Goal: Task Accomplishment & Management: Use online tool/utility

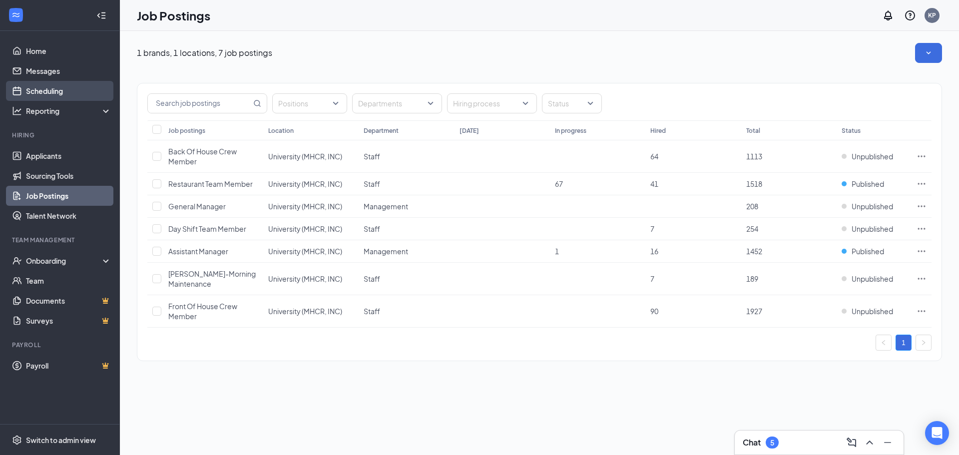
click at [57, 84] on link "Scheduling" at bounding box center [68, 91] width 85 height 20
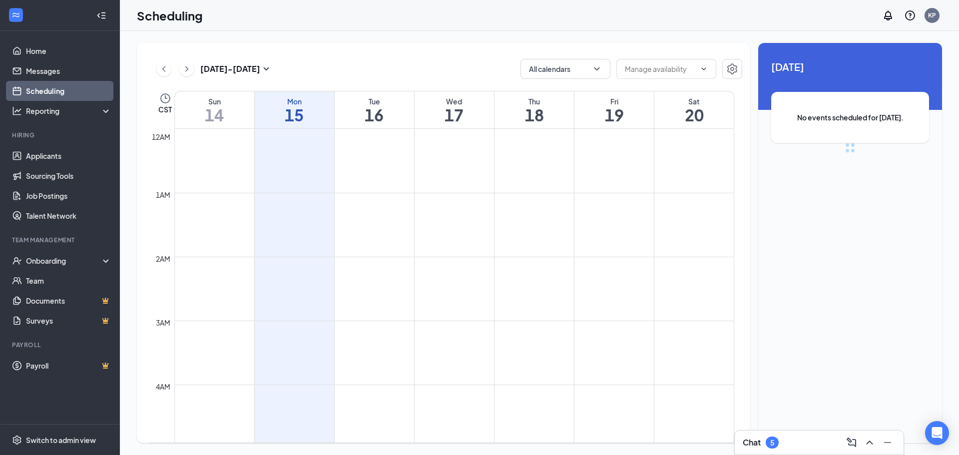
scroll to position [491, 0]
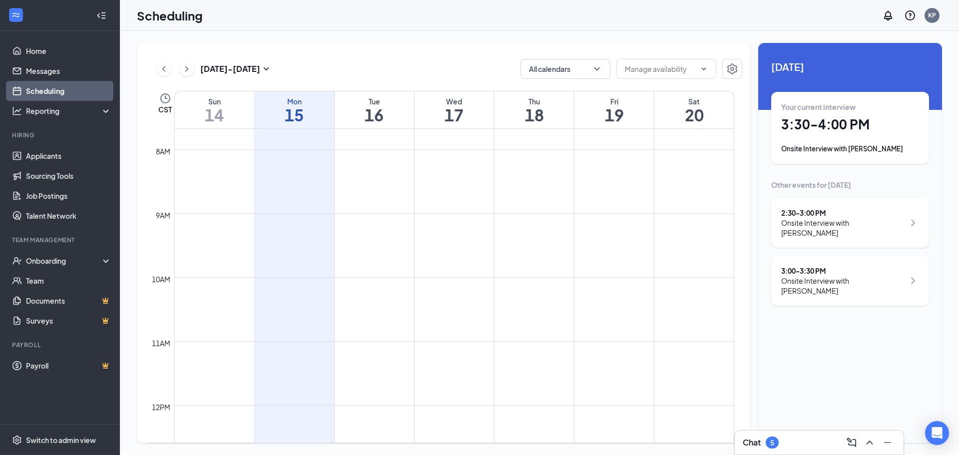
click at [869, 144] on div "Onsite Interview with [PERSON_NAME]" at bounding box center [850, 149] width 138 height 10
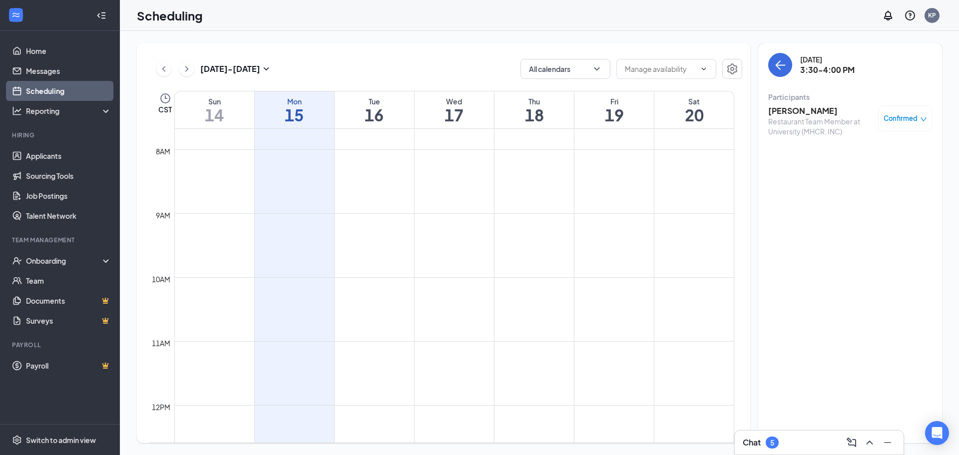
click at [793, 115] on h3 "[PERSON_NAME]" at bounding box center [820, 110] width 105 height 11
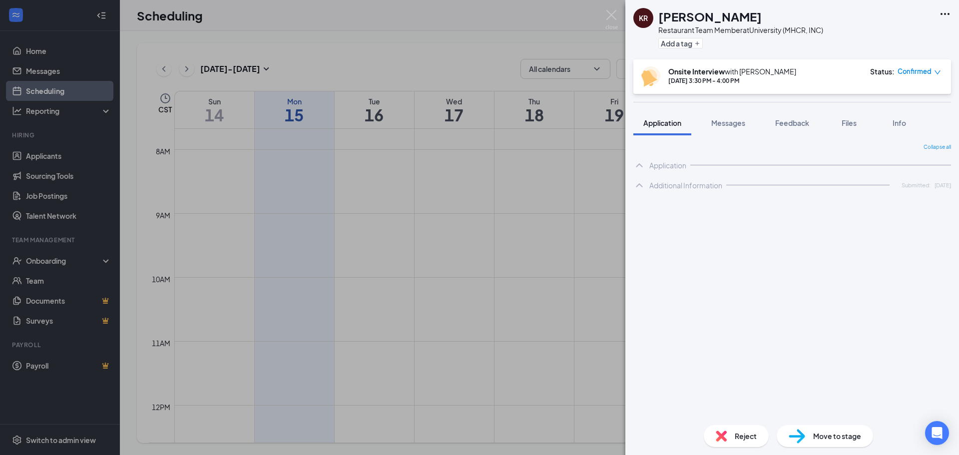
click at [936, 16] on div "KR [PERSON_NAME] Restaurant Team Member at University (MHCR, INC) Add a tag" at bounding box center [792, 29] width 334 height 59
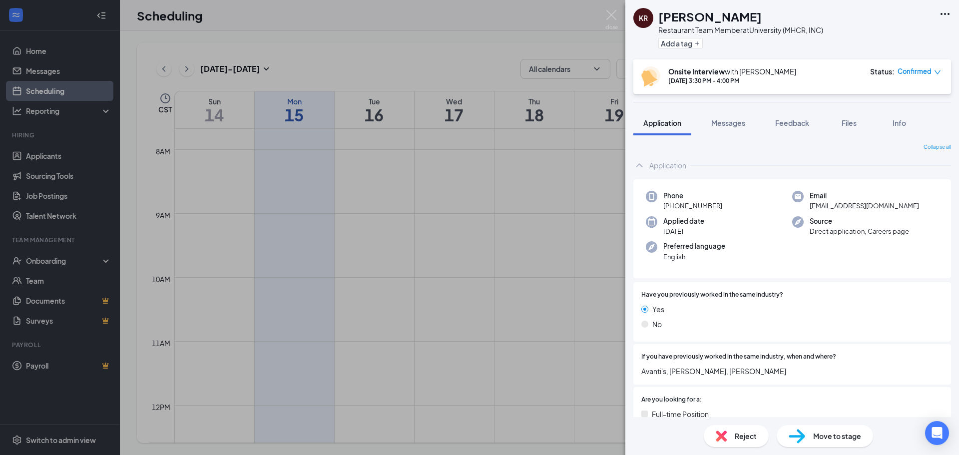
click at [941, 14] on icon "Ellipses" at bounding box center [944, 14] width 9 height 2
click at [898, 38] on link "View full application" at bounding box center [891, 37] width 108 height 10
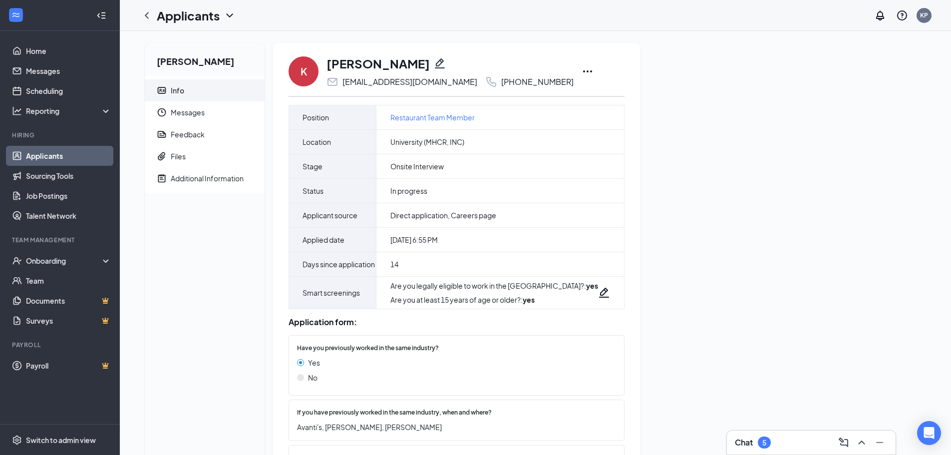
click at [549, 73] on div "K [PERSON_NAME] [EMAIL_ADDRESS][DOMAIN_NAME] [PHONE_NUMBER]" at bounding box center [457, 71] width 336 height 33
click at [582, 69] on icon "Ellipses" at bounding box center [588, 71] width 12 height 12
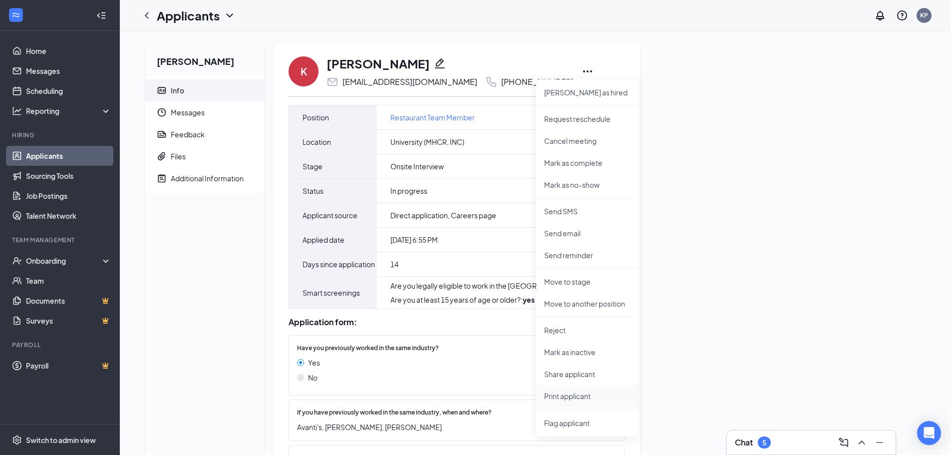
click at [593, 395] on p "Print applicant" at bounding box center [587, 396] width 86 height 10
